Goal: Information Seeking & Learning: Learn about a topic

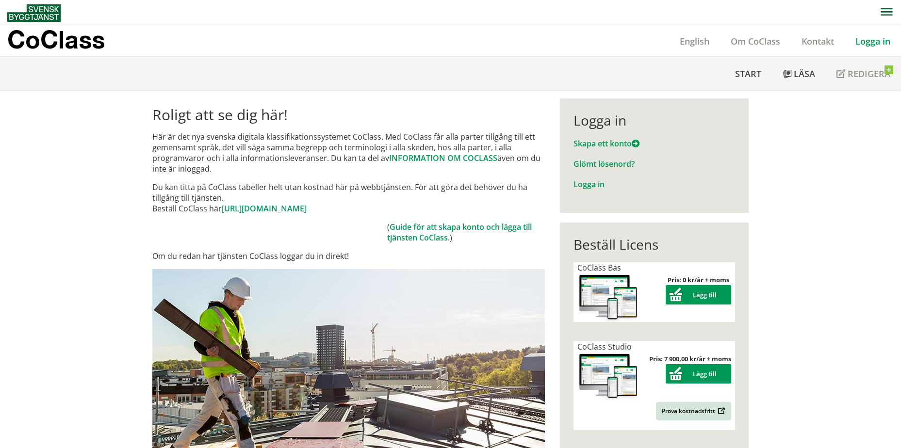
click at [873, 45] on link "Logga in" at bounding box center [872, 41] width 56 height 12
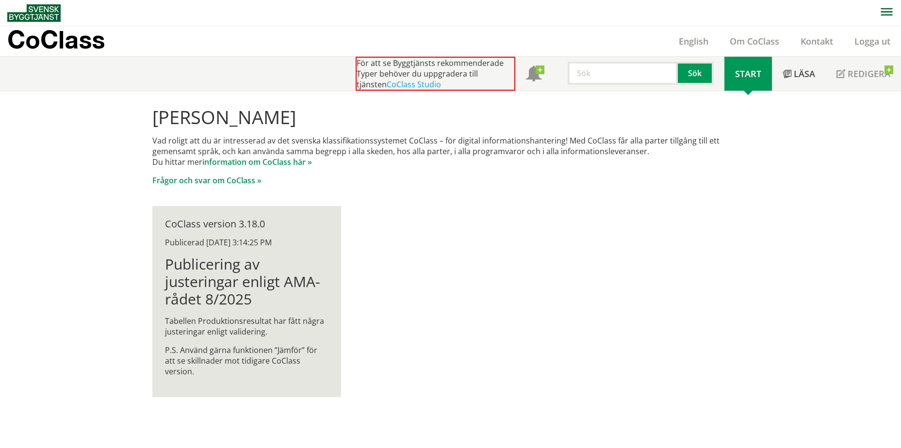
scroll to position [0, 0]
click at [280, 357] on p "P.S. Använd gärna funktionen ”Jämför” för att se skillnader mot tidigare CoClas…" at bounding box center [246, 360] width 163 height 32
click at [292, 367] on div "CoClass version 3.18.0 Publicerad 9/29/2025 3:14:25 PM Publicering av justering…" at bounding box center [246, 301] width 189 height 191
click at [252, 163] on link "information om CoClass här »" at bounding box center [257, 161] width 110 height 11
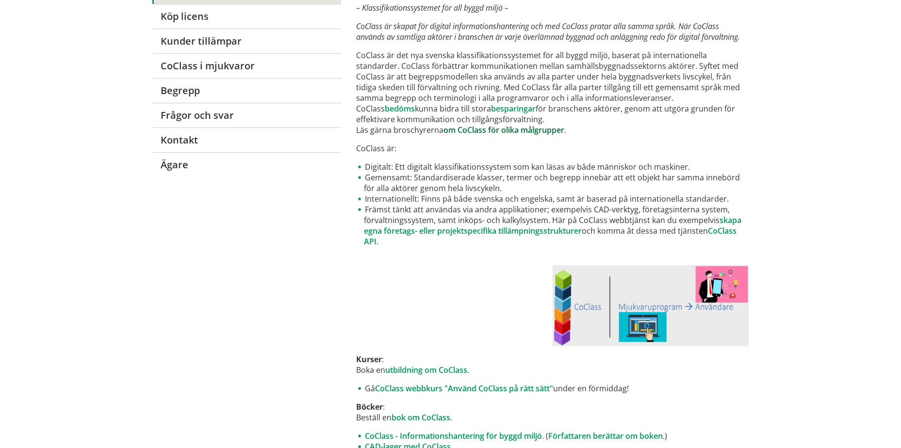
scroll to position [146, 0]
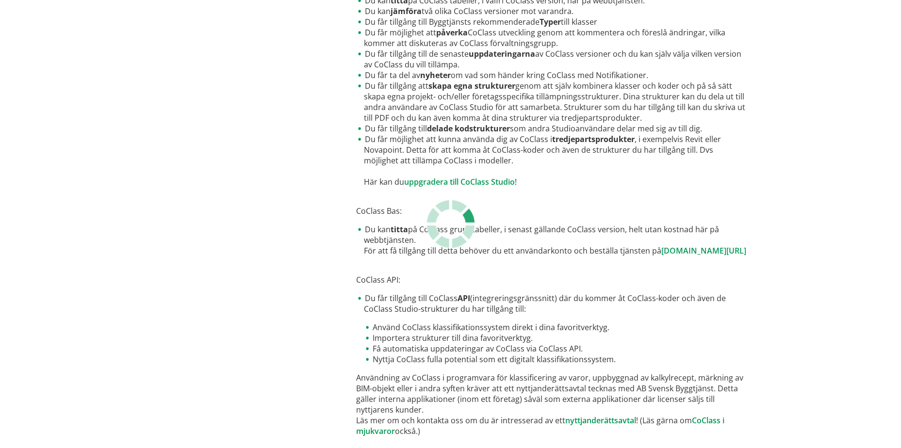
scroll to position [437, 0]
drag, startPoint x: 486, startPoint y: 259, endPoint x: 513, endPoint y: 231, distance: 38.4
click at [513, 231] on li "Du kan titta på CoClass grundtabeller, i senast gällande CoClass version, helt …" at bounding box center [552, 240] width 392 height 32
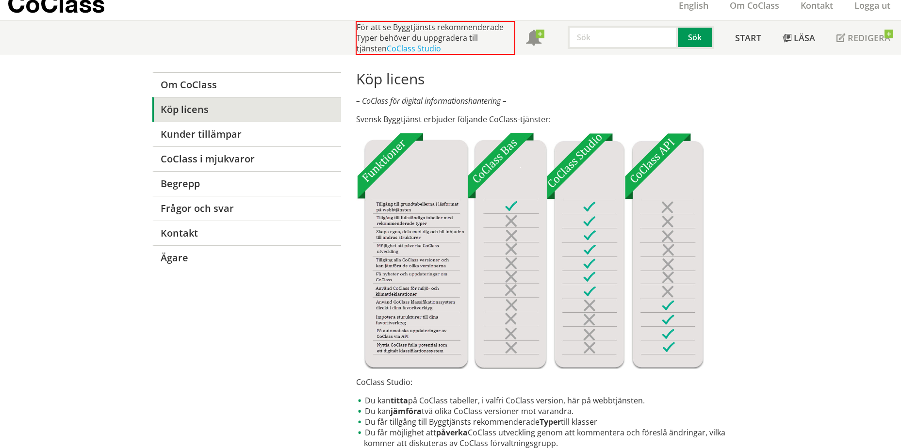
scroll to position [0, 0]
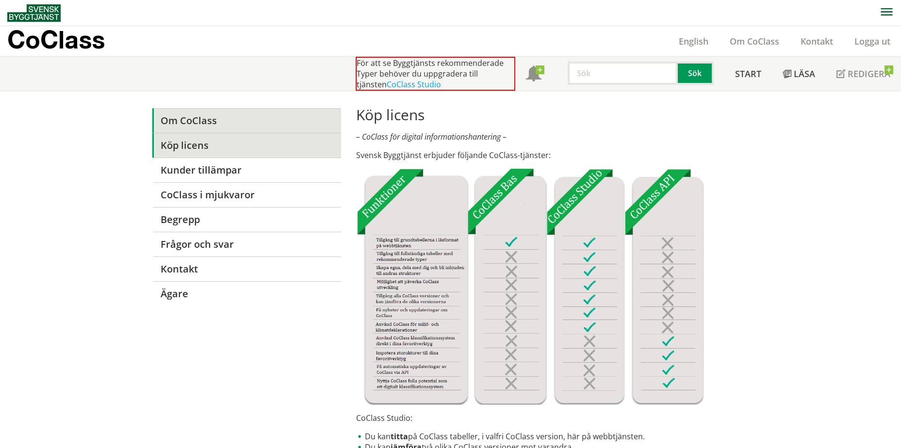
click at [176, 118] on link "Om CoClass" at bounding box center [246, 120] width 189 height 25
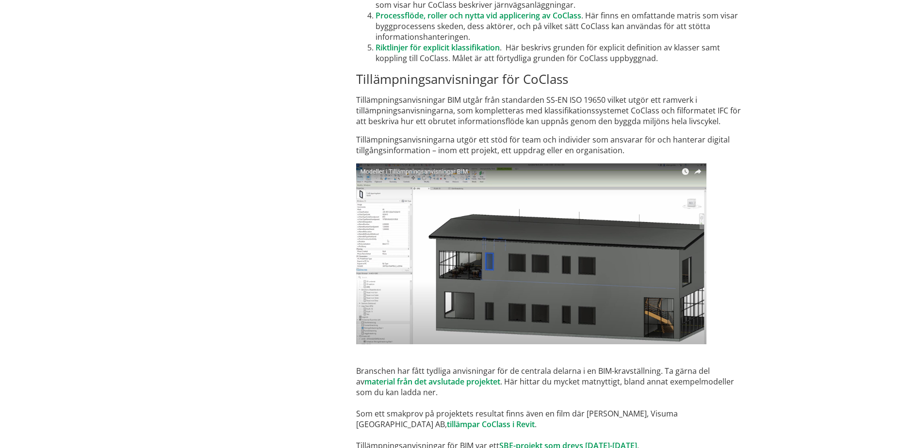
scroll to position [5747, 0]
